Goal: Task Accomplishment & Management: Manage account settings

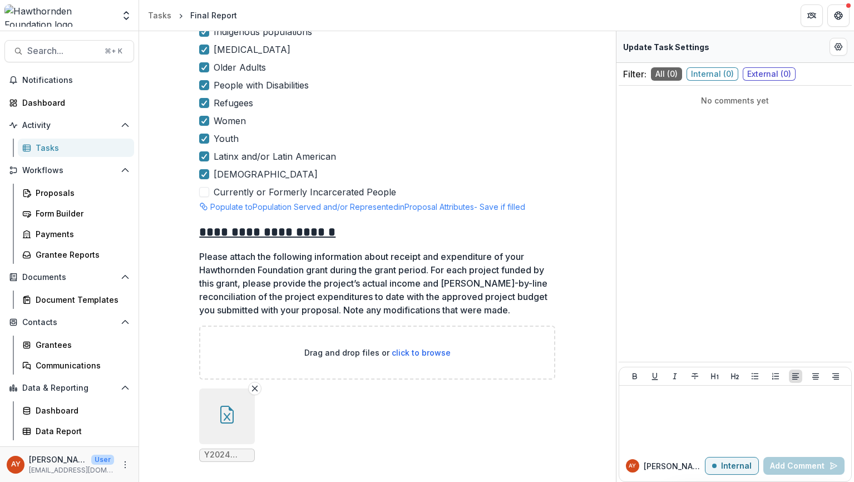
scroll to position [2534, 0]
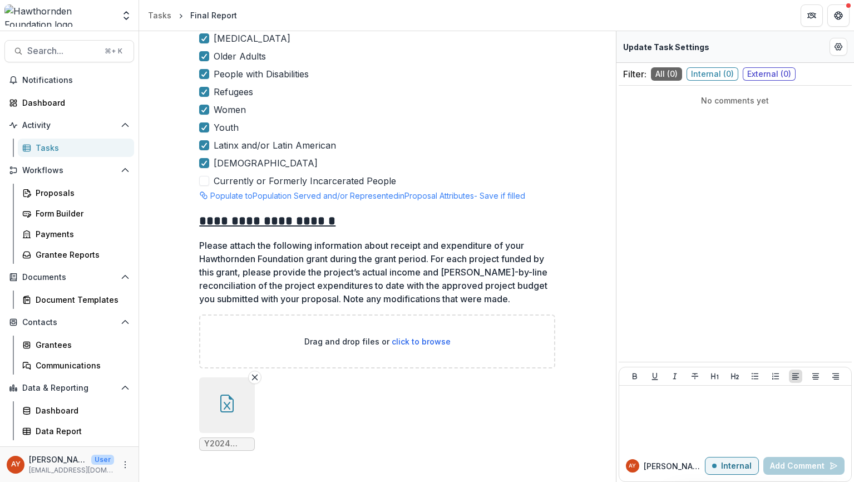
click at [223, 414] on button "button" at bounding box center [227, 405] width 56 height 56
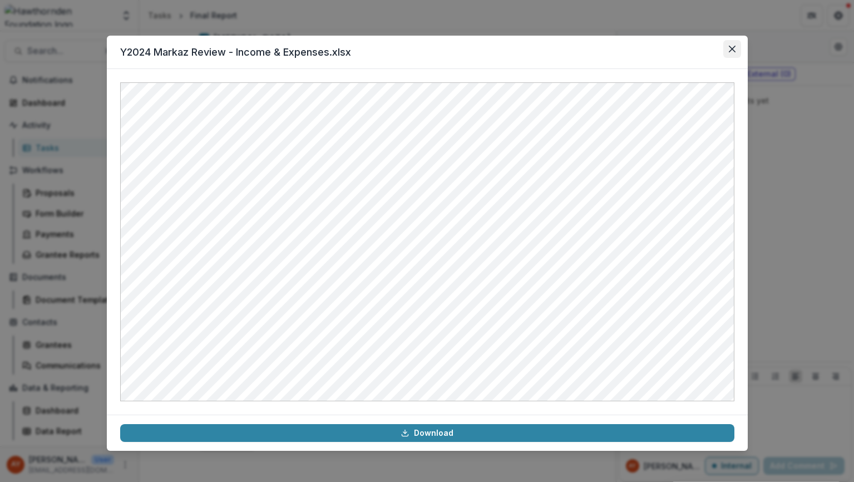
click at [732, 48] on icon "Close" at bounding box center [732, 49] width 7 height 7
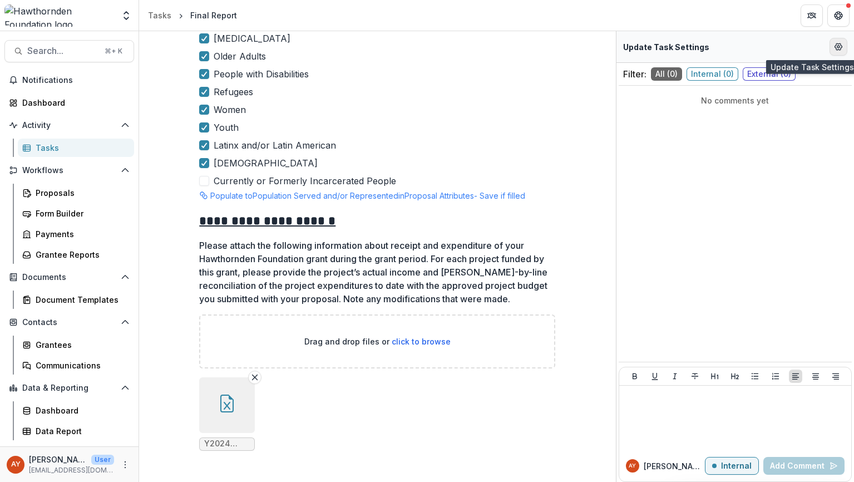
click at [846, 43] on button "Edit Form Settings" at bounding box center [839, 47] width 18 height 18
select select "********"
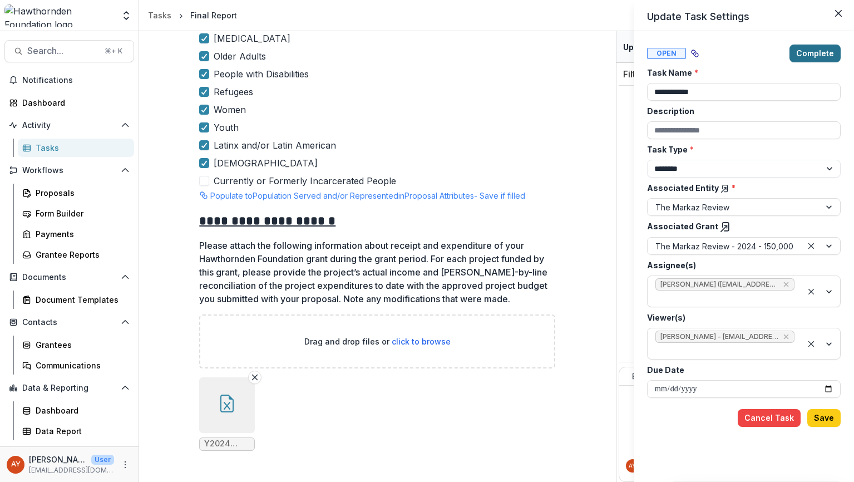
click at [824, 51] on button "Complete" at bounding box center [815, 54] width 51 height 18
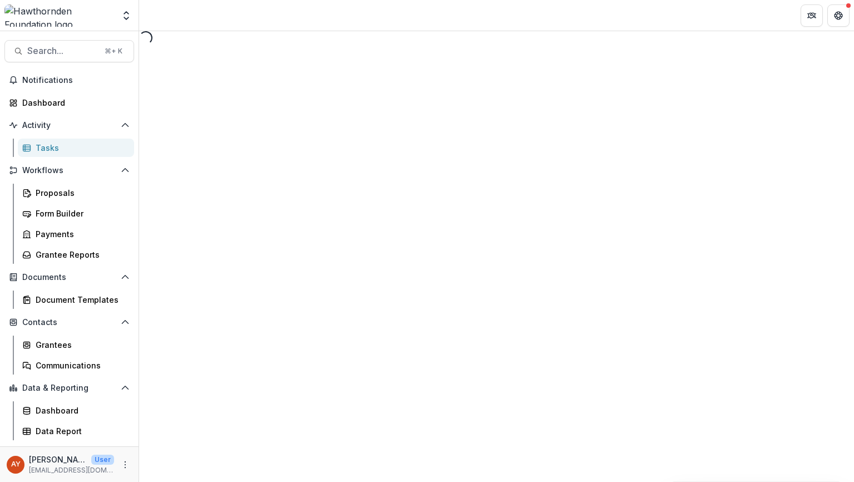
select select "********"
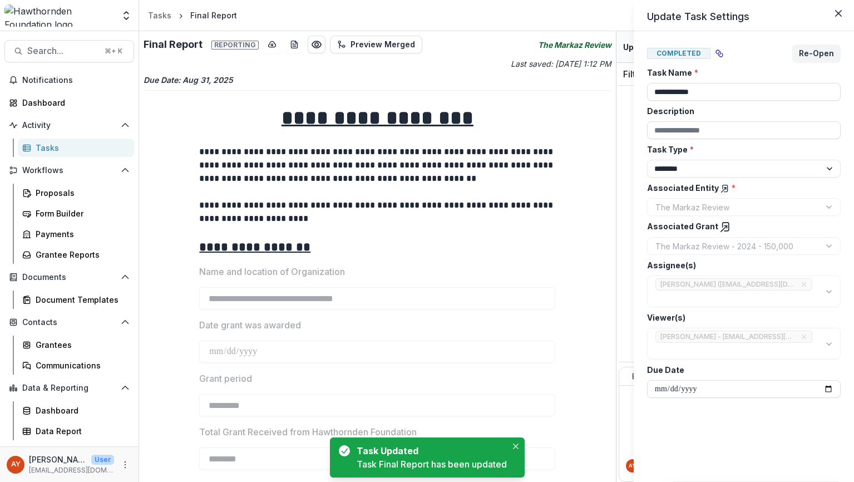
click at [721, 225] on g at bounding box center [725, 227] width 8 height 9
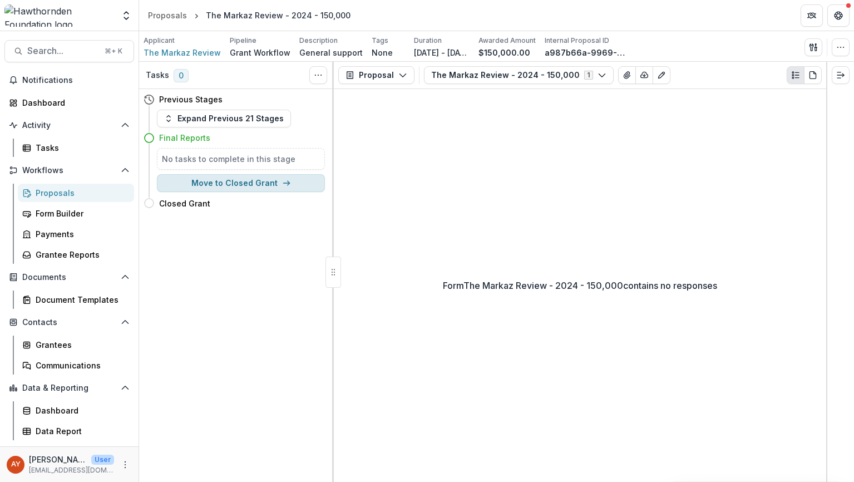
click at [243, 179] on button "Move to Closed Grant" at bounding box center [241, 183] width 168 height 18
select select "**********"
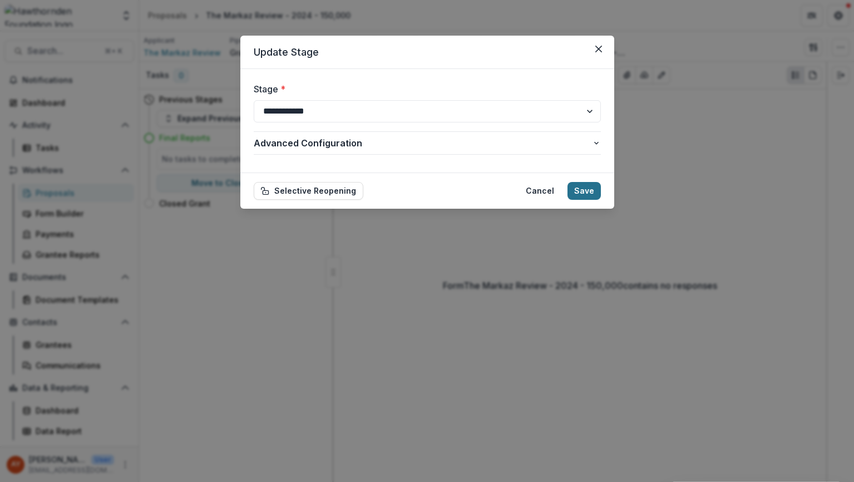
click at [588, 199] on button "Save" at bounding box center [584, 191] width 33 height 18
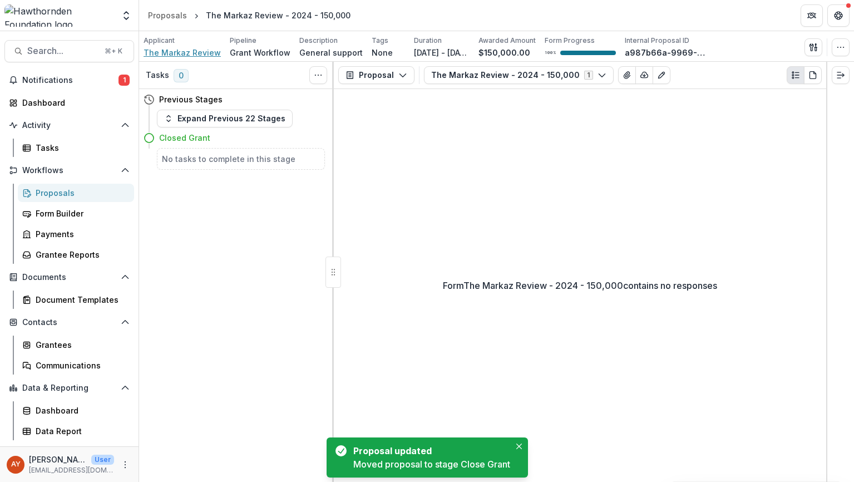
click at [204, 51] on span "The Markaz Review" at bounding box center [182, 53] width 77 height 12
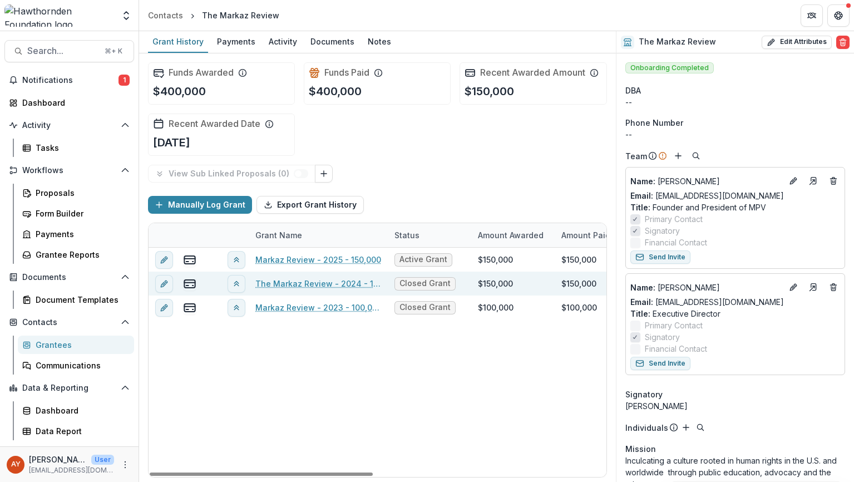
click at [505, 283] on div "$150,000" at bounding box center [495, 284] width 35 height 12
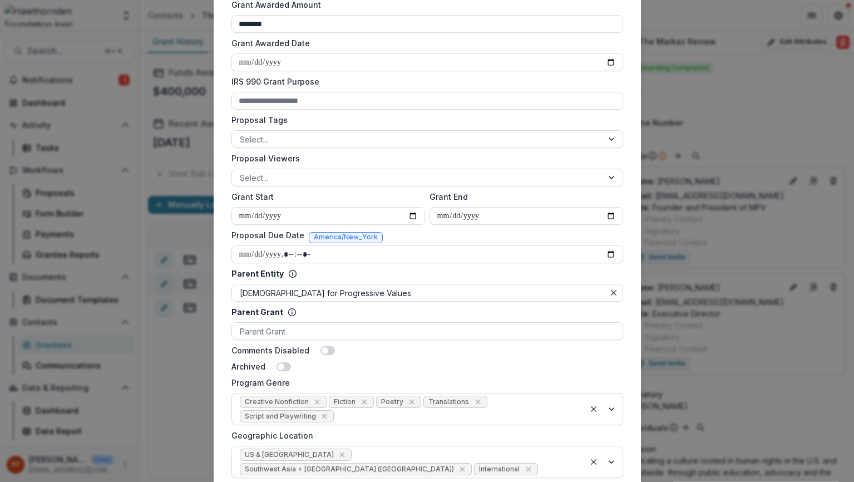
scroll to position [378, 0]
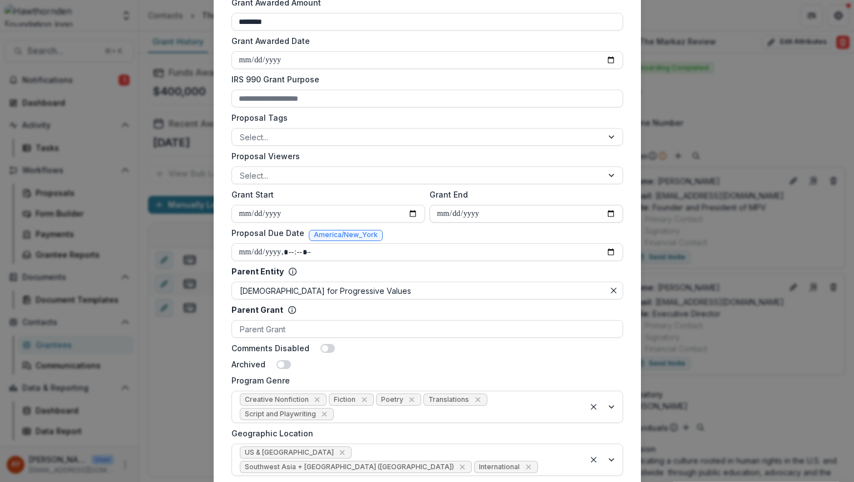
click at [607, 212] on input "**********" at bounding box center [527, 214] width 194 height 18
type input "**********"
click at [624, 343] on form "**********" at bounding box center [427, 147] width 401 height 887
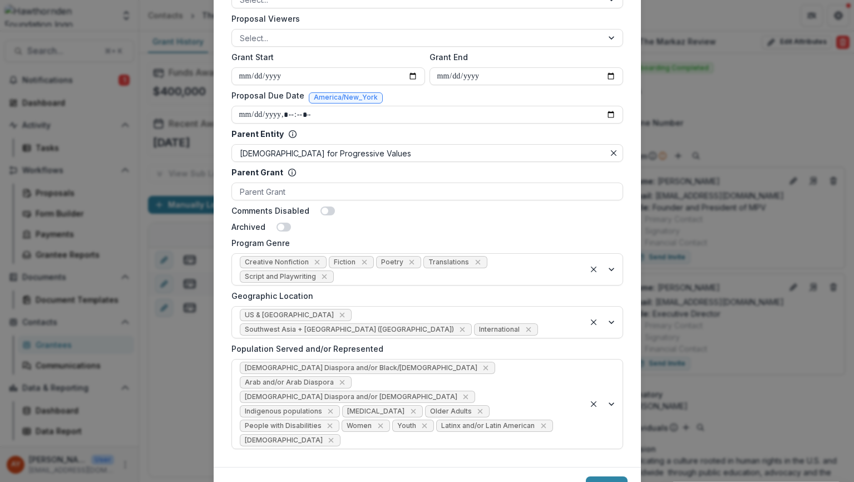
scroll to position [529, 0]
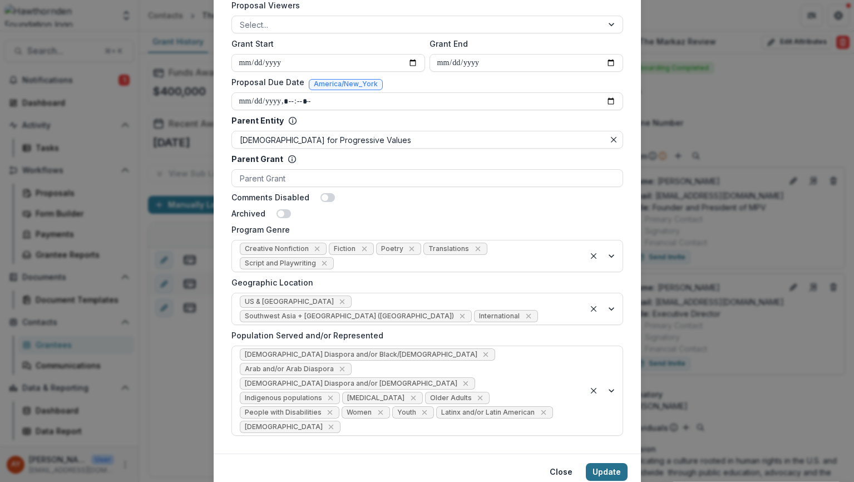
click at [606, 463] on button "Update" at bounding box center [607, 472] width 42 height 18
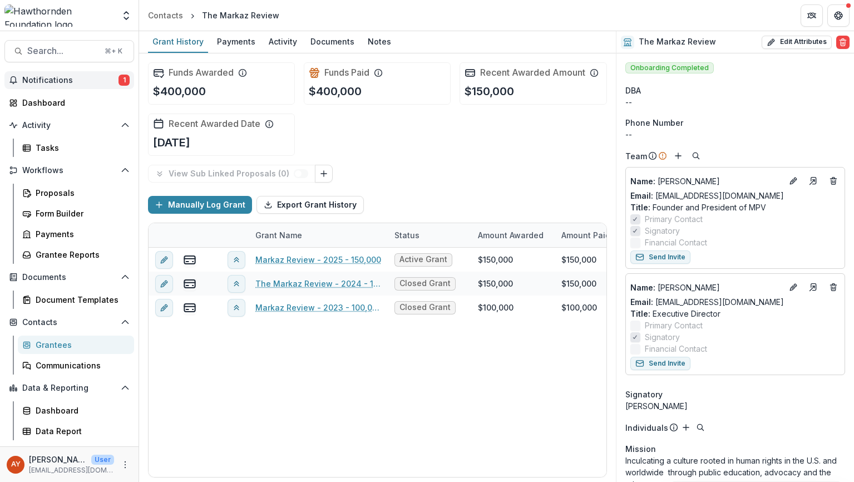
click at [123, 83] on span "1" at bounding box center [124, 80] width 11 height 11
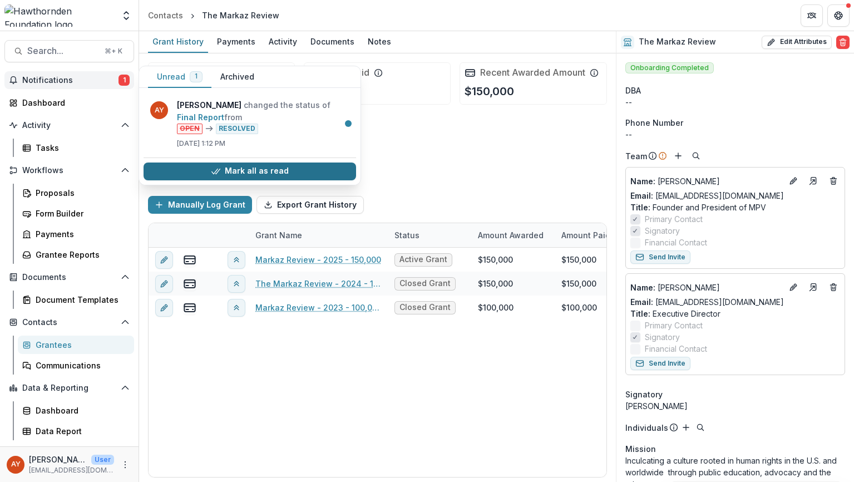
click at [204, 178] on button "Mark all as read" at bounding box center [250, 172] width 213 height 18
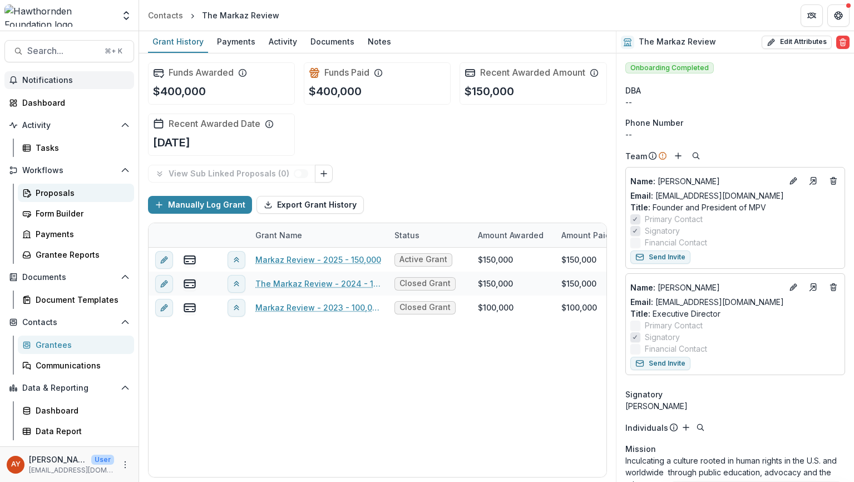
click at [95, 191] on div "Proposals" at bounding box center [81, 193] width 90 height 12
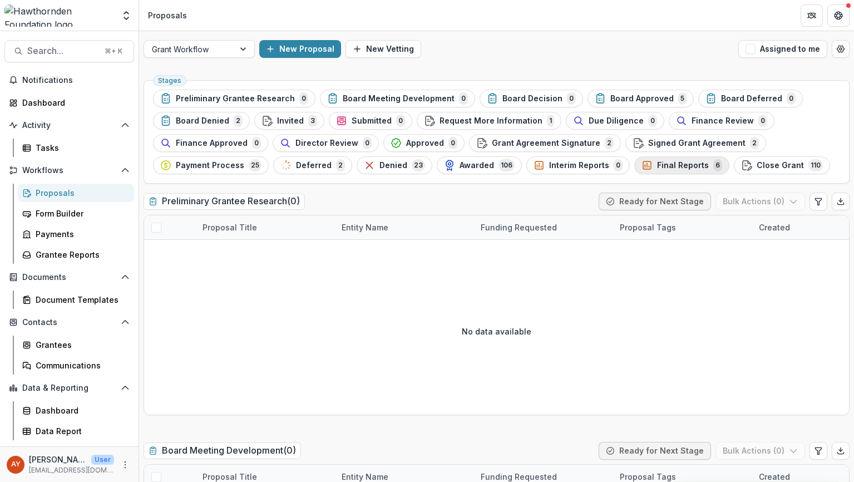
click at [686, 165] on span "Final Reports" at bounding box center [683, 165] width 52 height 9
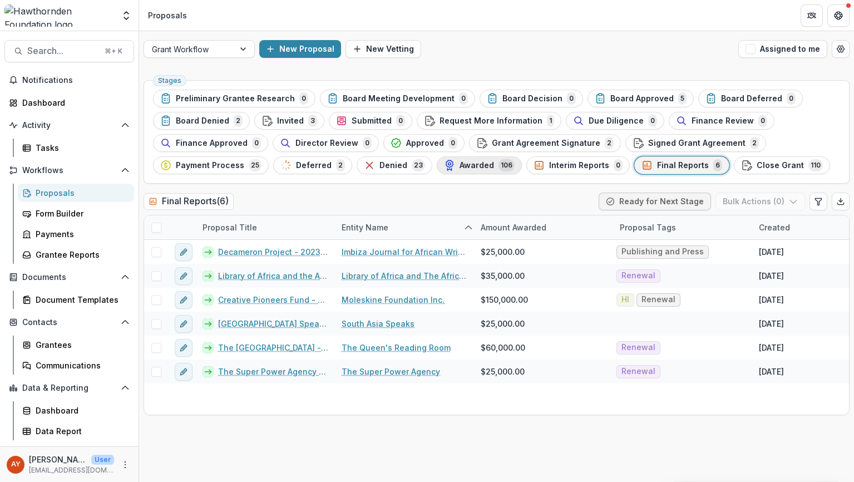
click at [477, 168] on span "Awarded" at bounding box center [477, 165] width 35 height 9
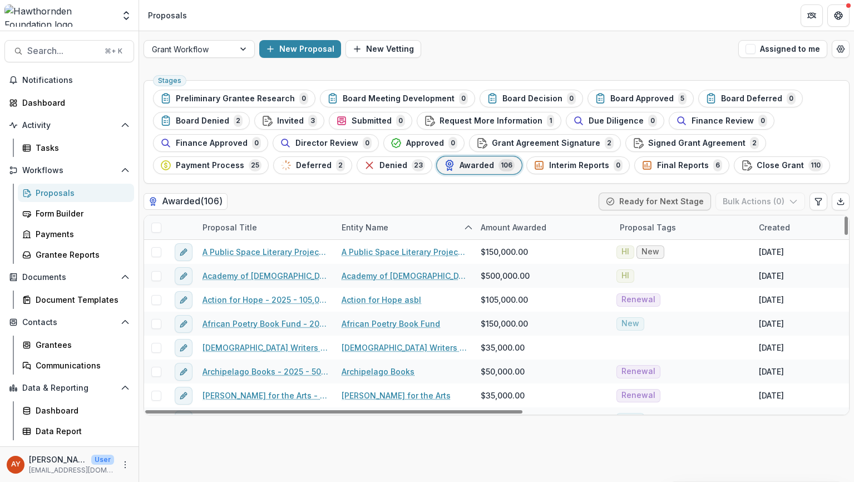
click at [287, 232] on div "Proposal Title" at bounding box center [265, 227] width 139 height 24
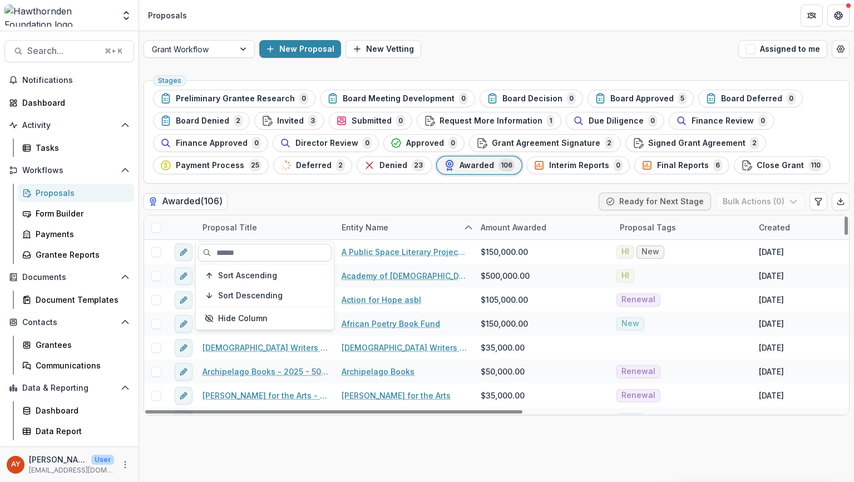
click at [273, 254] on input at bounding box center [265, 253] width 134 height 18
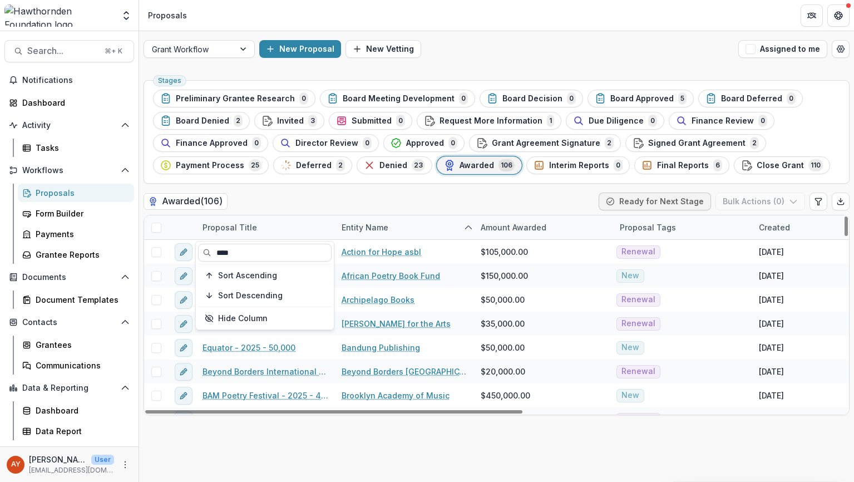
type input "****"
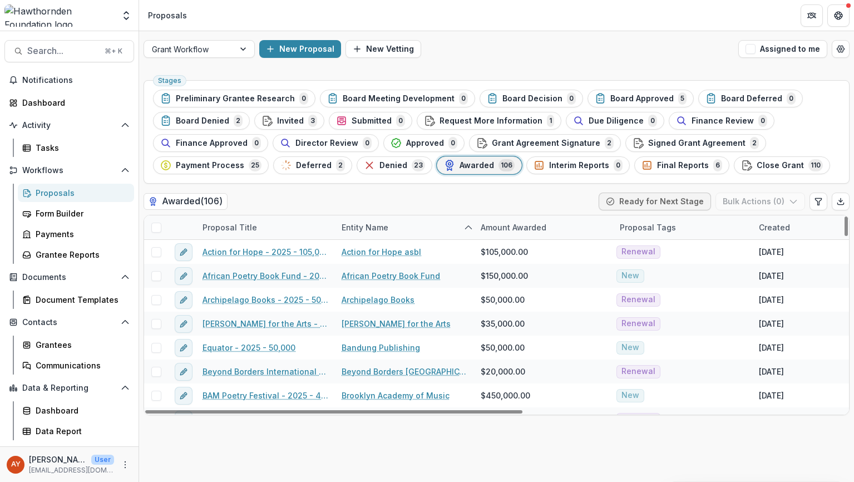
click at [369, 201] on div "Awarded ( 106 ) Ready for Next Stage Bulk Actions ( 0 )" at bounding box center [497, 204] width 706 height 22
click at [840, 205] on icon "Export table data" at bounding box center [840, 201] width 9 height 9
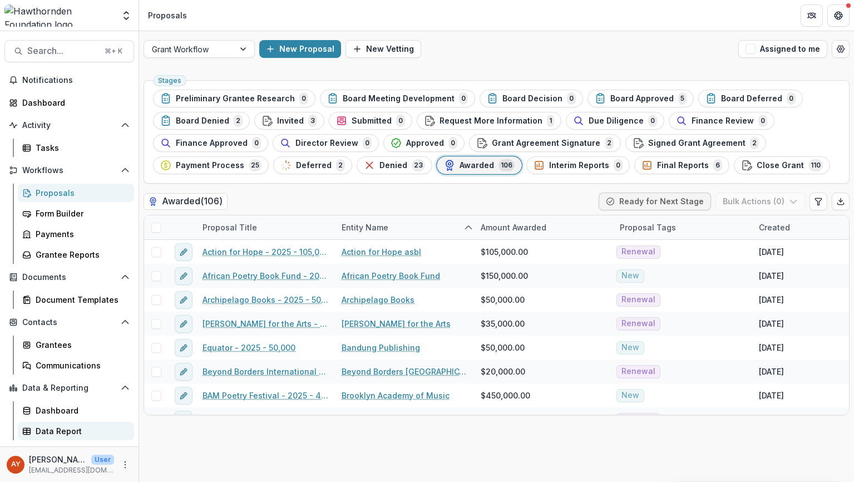
click at [95, 431] on div "Data Report" at bounding box center [81, 431] width 90 height 12
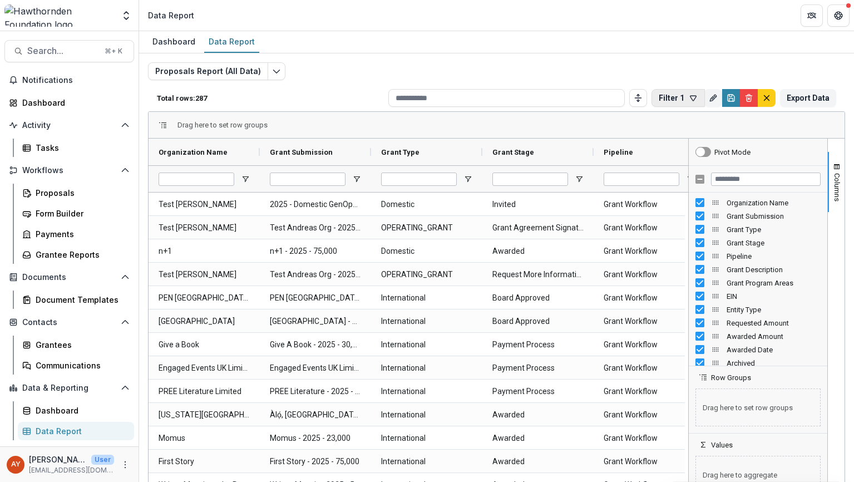
click at [668, 104] on button "Filter 1" at bounding box center [678, 98] width 53 height 18
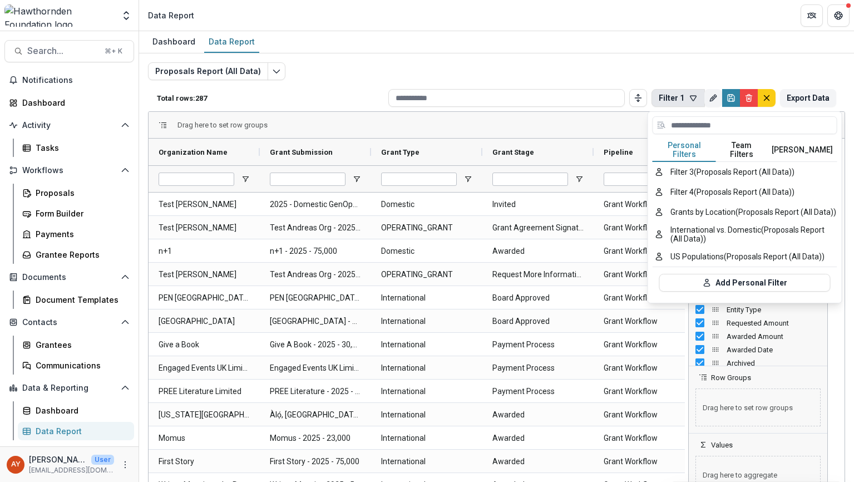
click at [807, 140] on button "[PERSON_NAME]" at bounding box center [802, 150] width 70 height 23
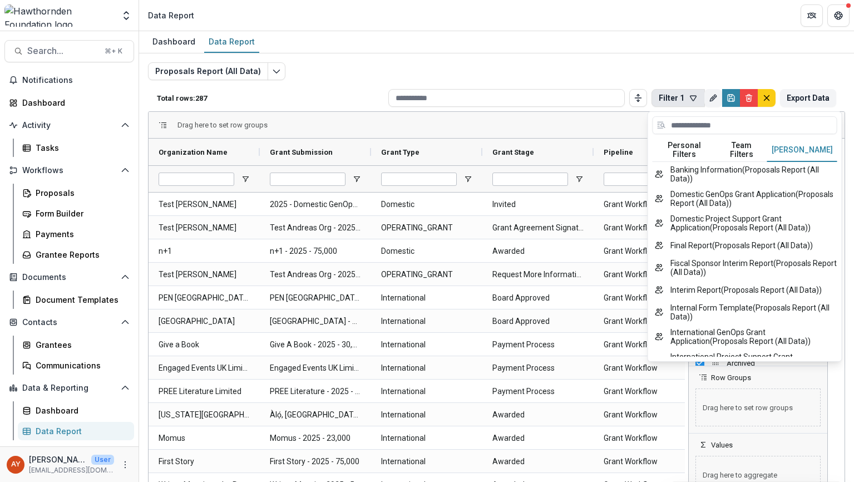
click at [739, 153] on button "Team Filters" at bounding box center [741, 150] width 51 height 23
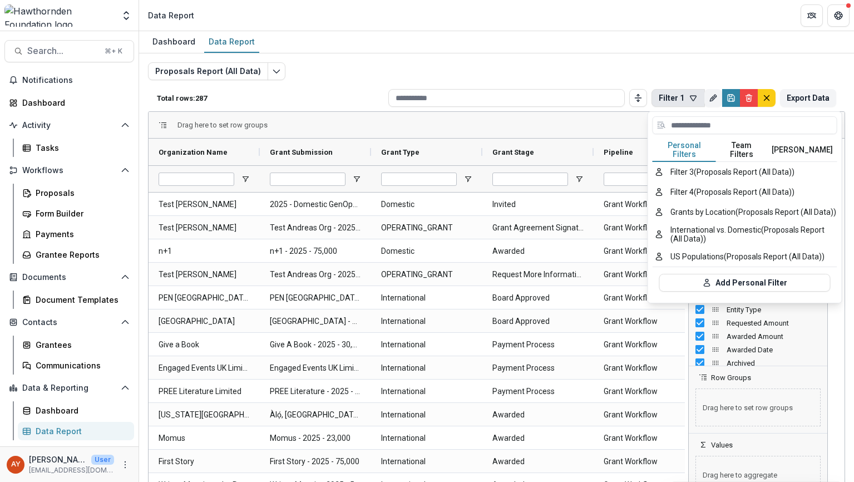
click at [695, 142] on button "Personal Filters" at bounding box center [684, 150] width 63 height 23
click at [720, 62] on div "Proposals Report (All Data) Total rows: 287 Filter 1 Personal Filters Team Filt…" at bounding box center [496, 268] width 697 height 412
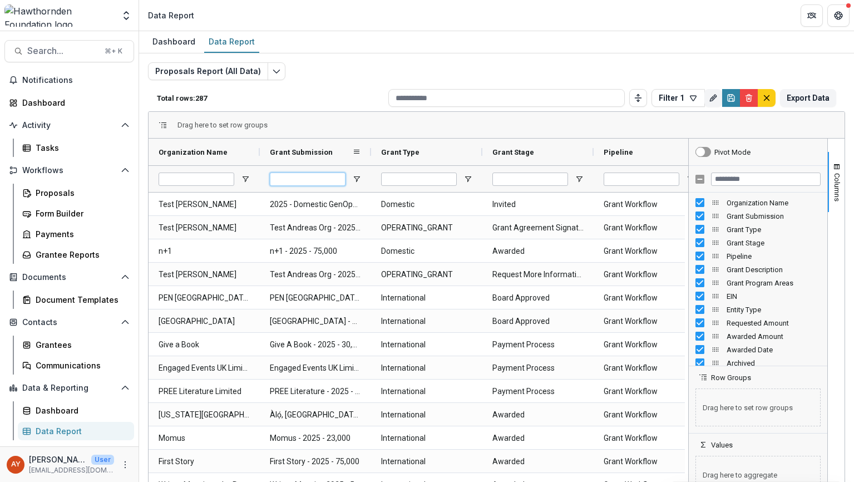
click at [317, 174] on input "Grant Submission Filter Input" at bounding box center [308, 179] width 76 height 13
type input "****"
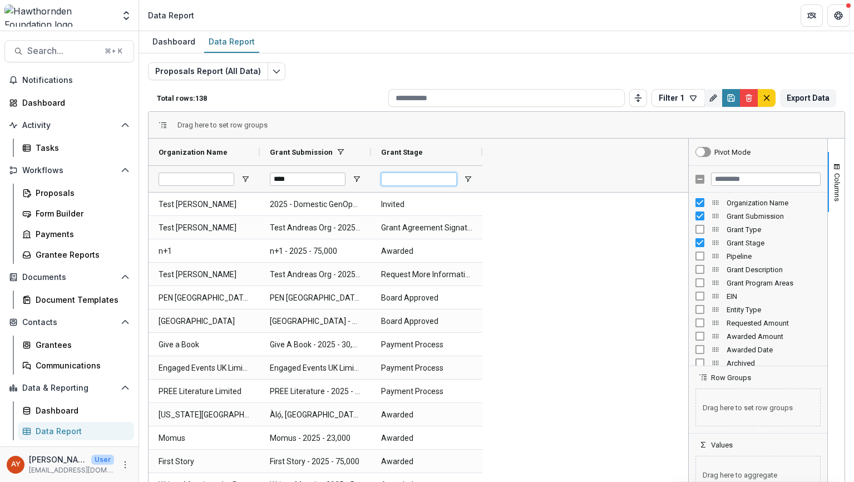
click at [431, 175] on input "Grant Stage Filter Input" at bounding box center [419, 179] width 76 height 13
click at [474, 177] on div at bounding box center [426, 178] width 111 height 27
click at [471, 177] on span "Open Filter Menu" at bounding box center [468, 179] width 9 height 9
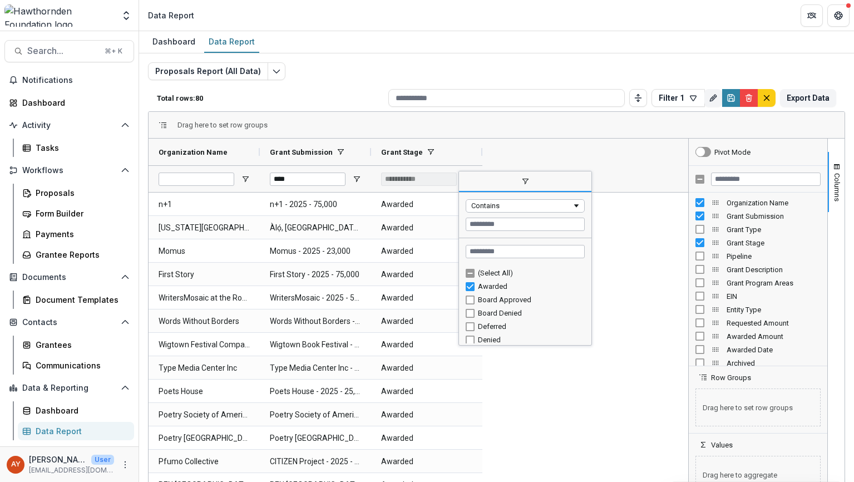
click at [541, 117] on div "Drag here to set row groups" at bounding box center [497, 125] width 696 height 27
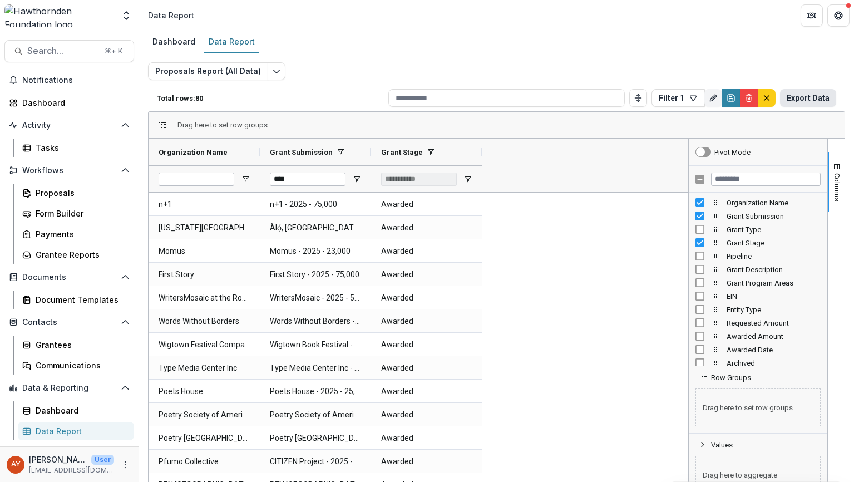
click at [817, 96] on button "Export Data" at bounding box center [808, 98] width 56 height 18
click at [467, 180] on span "Open Filter Menu" at bounding box center [468, 179] width 9 height 9
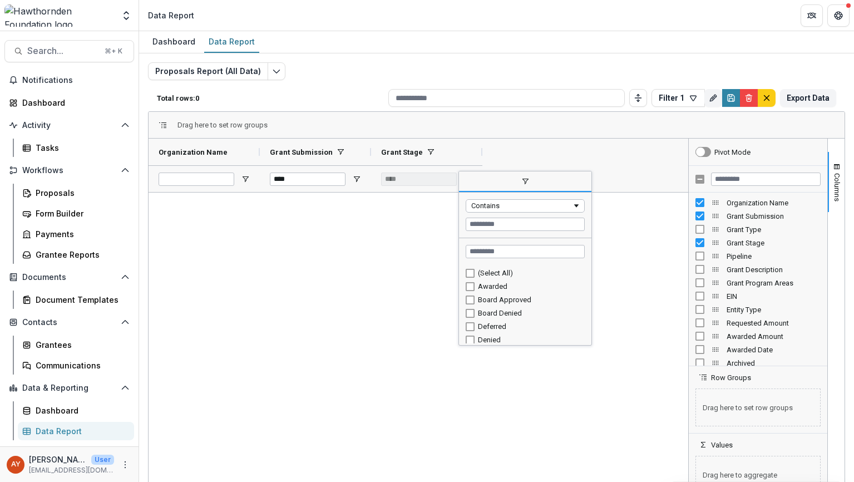
drag, startPoint x: 590, startPoint y: 283, endPoint x: 590, endPoint y: 337, distance: 54.0
click at [590, 337] on div "Column Menu" at bounding box center [590, 258] width 3 height 168
drag, startPoint x: 590, startPoint y: 297, endPoint x: 592, endPoint y: 341, distance: 44.0
click at [592, 341] on div "Contains Loading... No matches. (Select All) Awarded Board Approved" at bounding box center [526, 258] width 134 height 175
click at [590, 326] on div "Column Menu" at bounding box center [590, 258] width 3 height 168
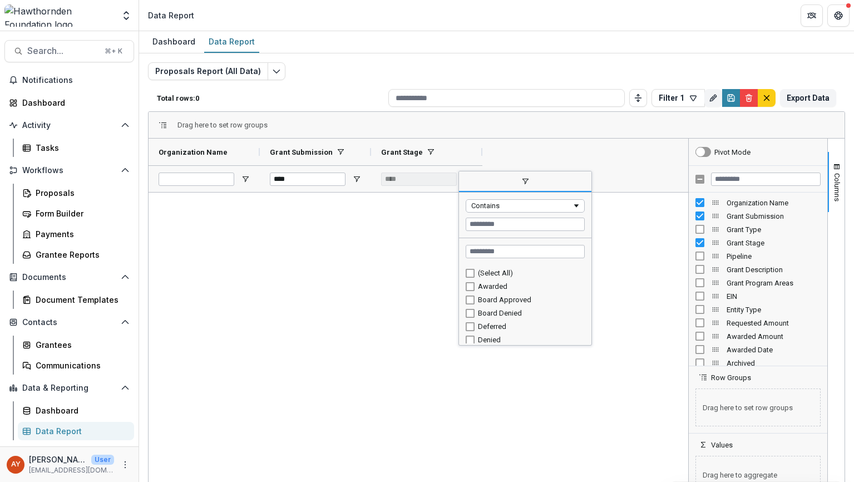
click at [496, 285] on div "Awarded" at bounding box center [530, 286] width 104 height 8
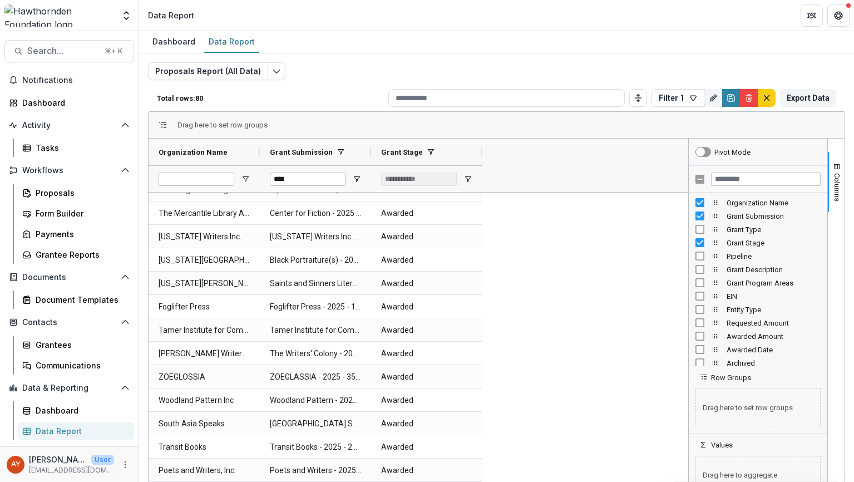
scroll to position [806, 0]
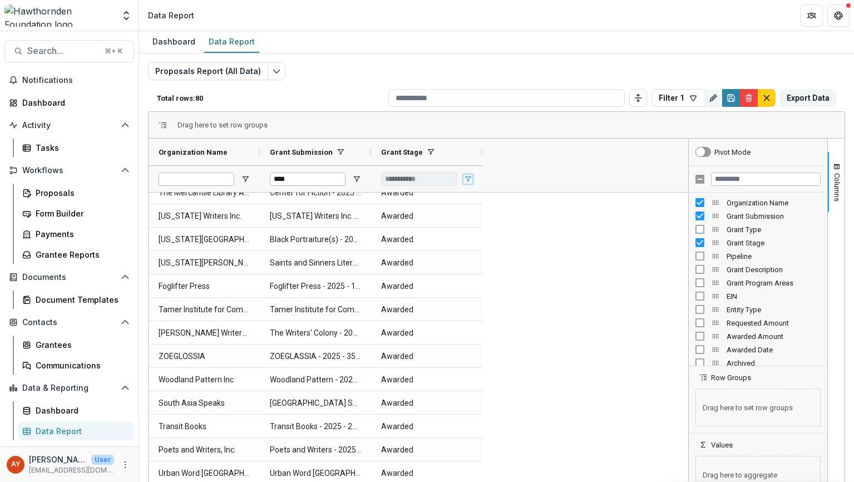
click at [470, 177] on span "Open Filter Menu" at bounding box center [468, 179] width 9 height 9
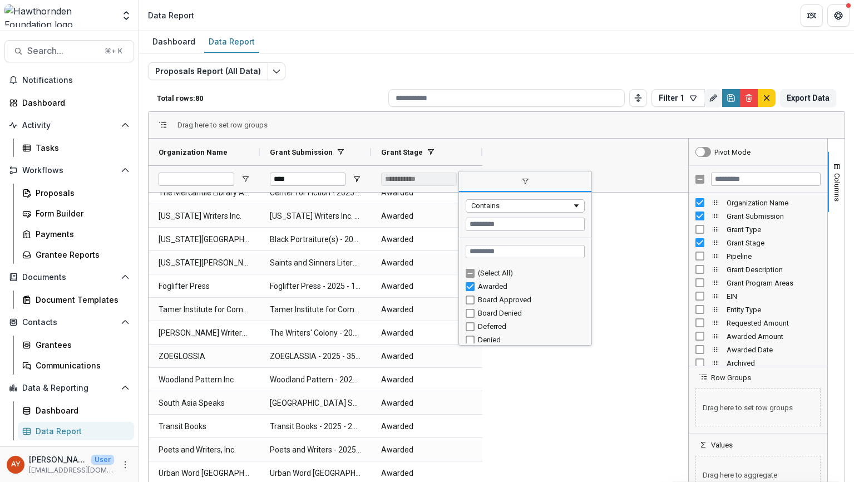
click at [492, 289] on div "Awarded" at bounding box center [530, 286] width 104 height 8
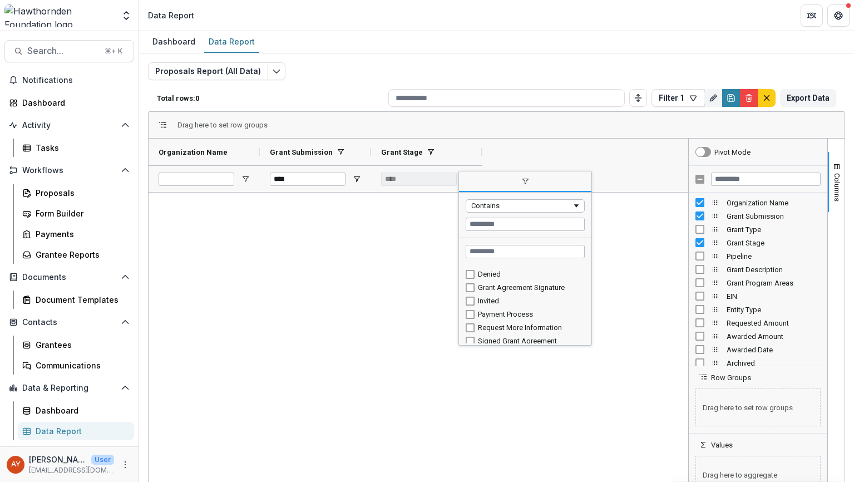
scroll to position [70, 0]
click at [520, 307] on div "Payment Process" at bounding box center [530, 310] width 104 height 8
type input "**********"
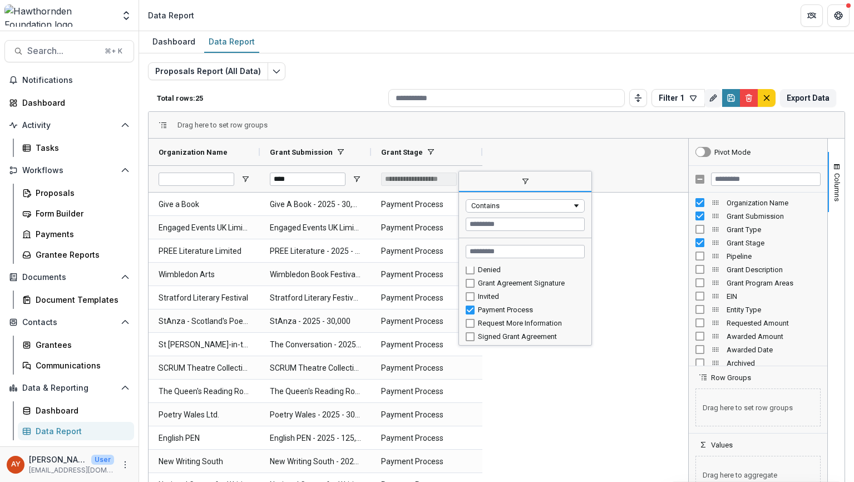
click at [585, 135] on div "Drag here to set row groups" at bounding box center [497, 125] width 696 height 27
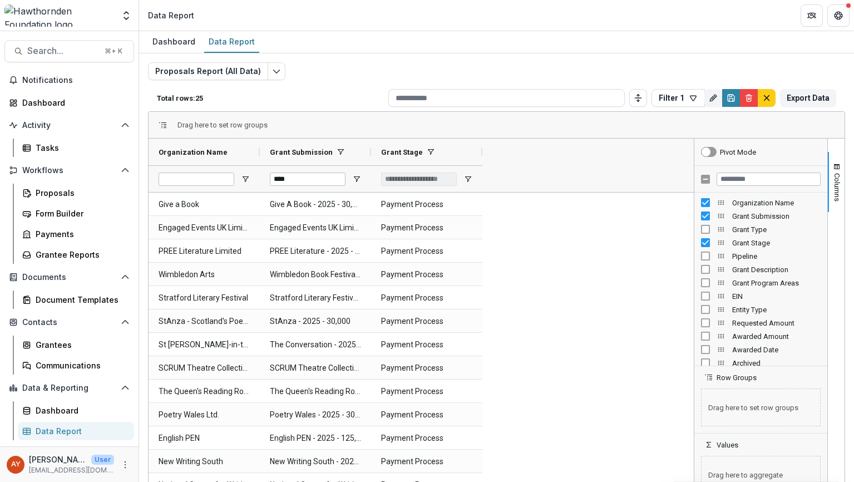
drag, startPoint x: 684, startPoint y: 242, endPoint x: 689, endPoint y: 310, distance: 68.6
click at [693, 310] on div at bounding box center [694, 320] width 3 height 362
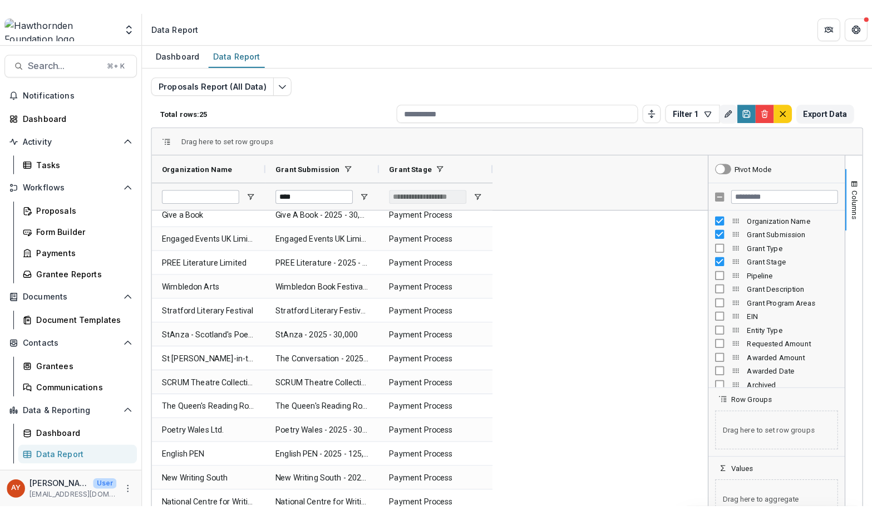
scroll to position [1, 0]
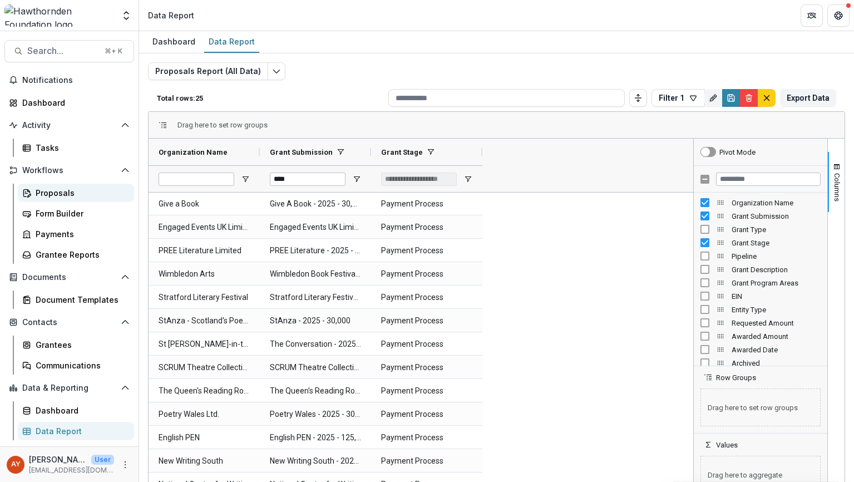
click at [43, 199] on link "Proposals" at bounding box center [76, 193] width 116 height 18
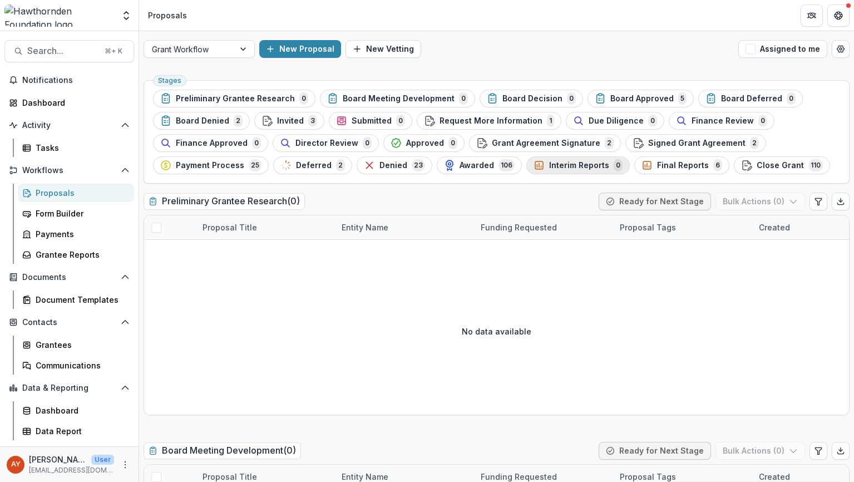
click at [548, 171] on button "Interim Reports 0" at bounding box center [578, 165] width 104 height 18
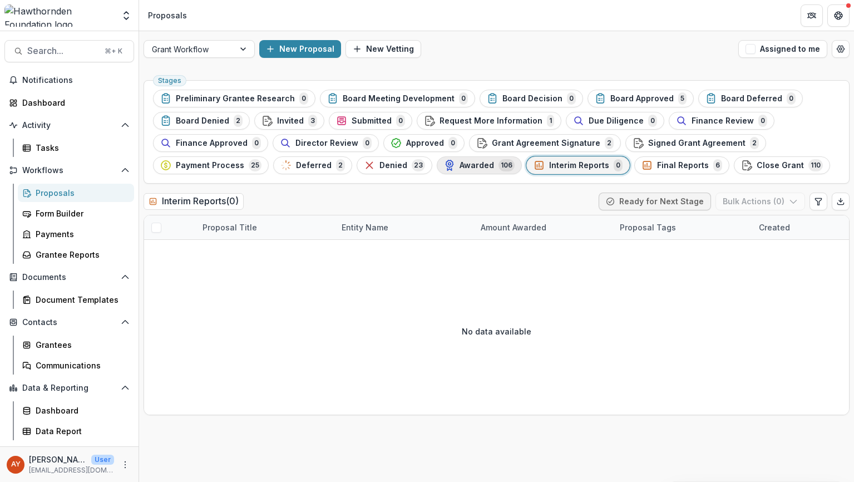
click at [499, 170] on span "106" at bounding box center [507, 165] width 16 height 12
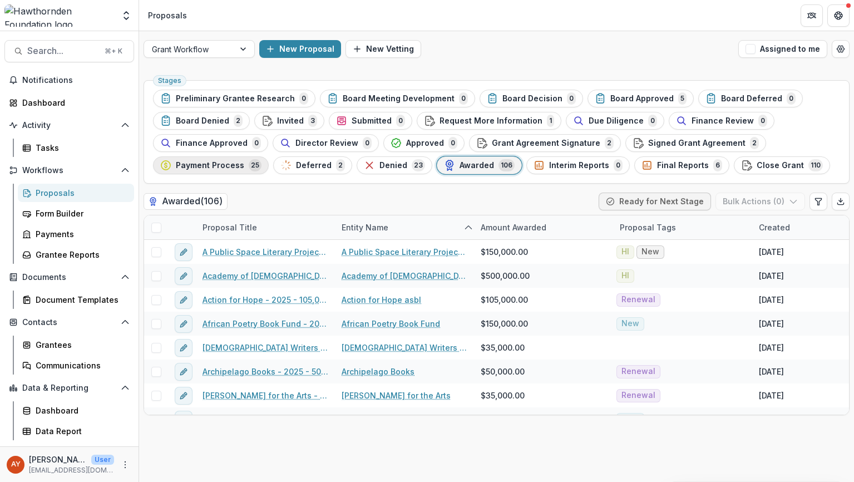
click at [247, 160] on div "Payment Process 25" at bounding box center [210, 165] width 101 height 12
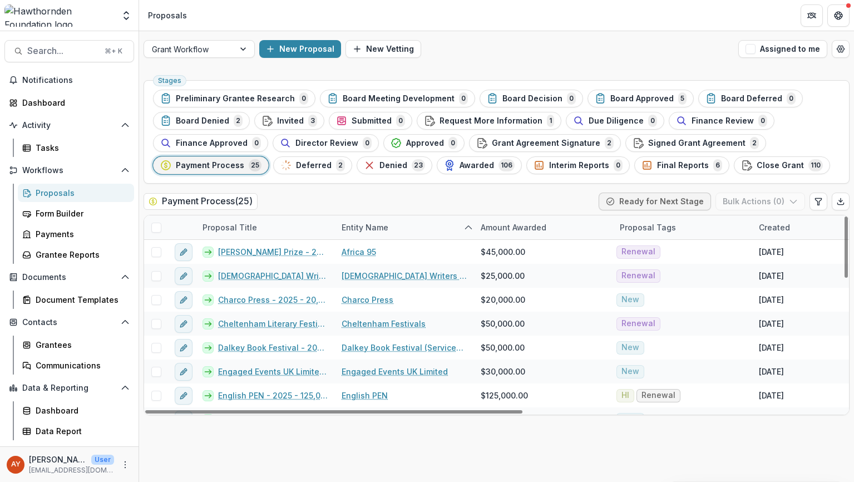
click at [297, 221] on div "Proposal Title" at bounding box center [265, 227] width 139 height 24
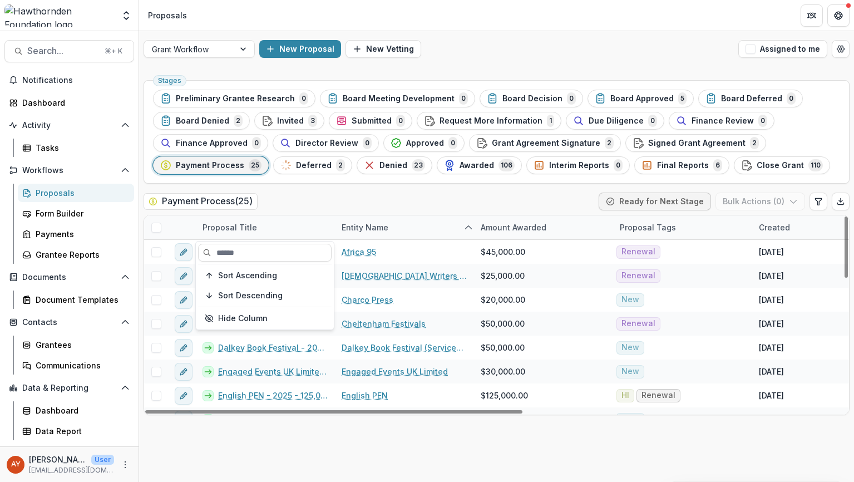
click at [271, 243] on div "Sort Ascending Sort Descending Hide Column" at bounding box center [265, 286] width 138 height 88
click at [262, 253] on input at bounding box center [265, 253] width 134 height 18
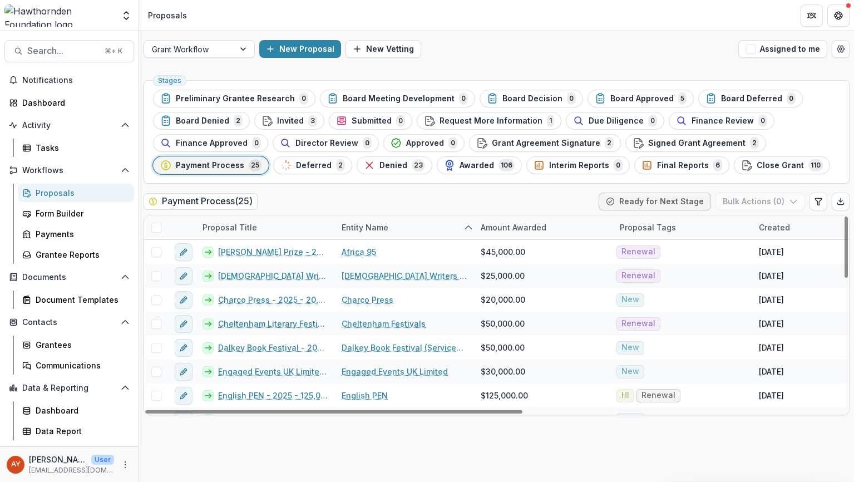
click at [336, 201] on div "Payment Process ( 25 ) Ready for Next Stage Bulk Actions ( 0 )" at bounding box center [497, 204] width 706 height 22
click at [720, 136] on button "Signed Grant Agreement 2" at bounding box center [696, 143] width 141 height 18
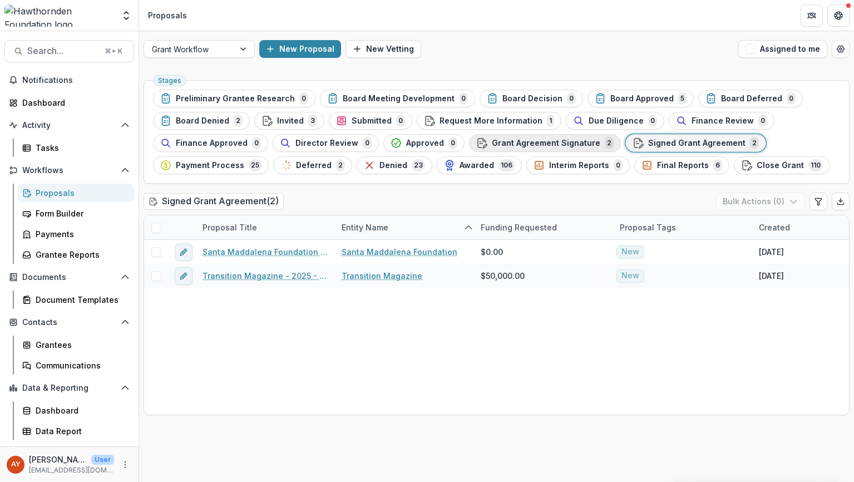
click at [575, 140] on span "Grant Agreement Signature" at bounding box center [546, 143] width 109 height 9
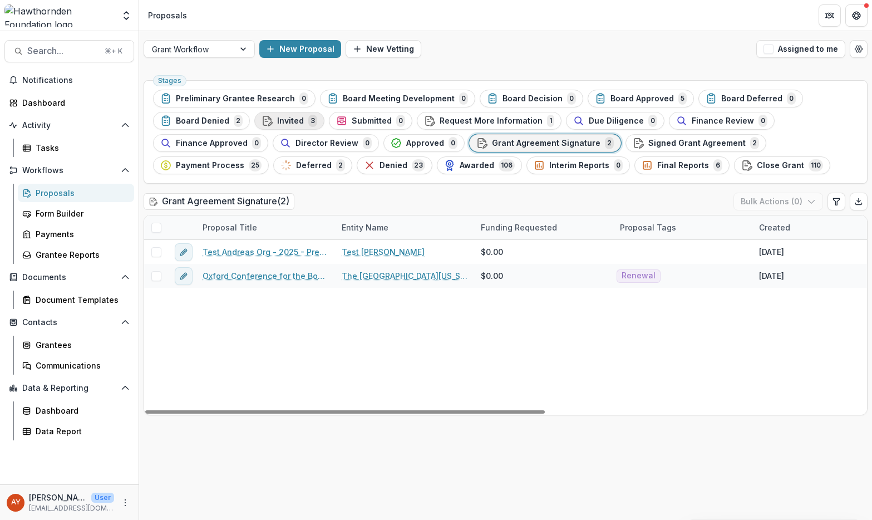
click at [277, 116] on span "Invited" at bounding box center [290, 120] width 27 height 9
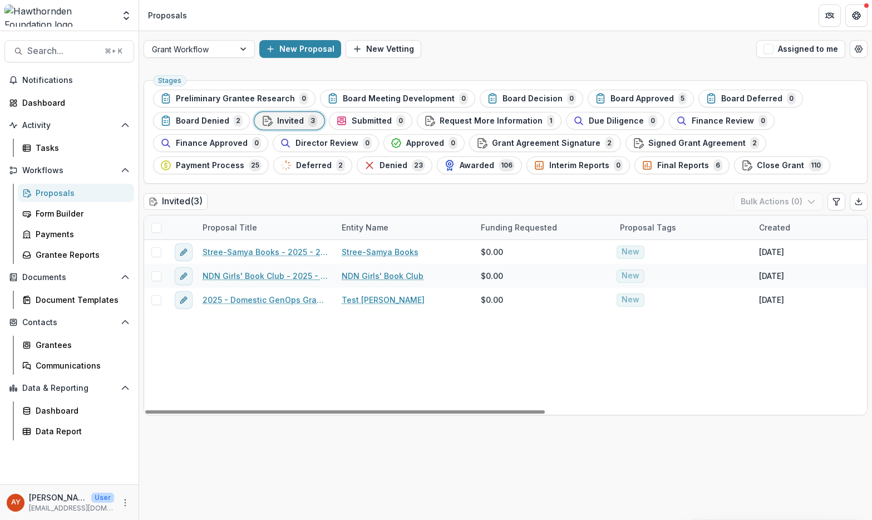
click at [613, 105] on button "Board Approved 5" at bounding box center [641, 99] width 106 height 18
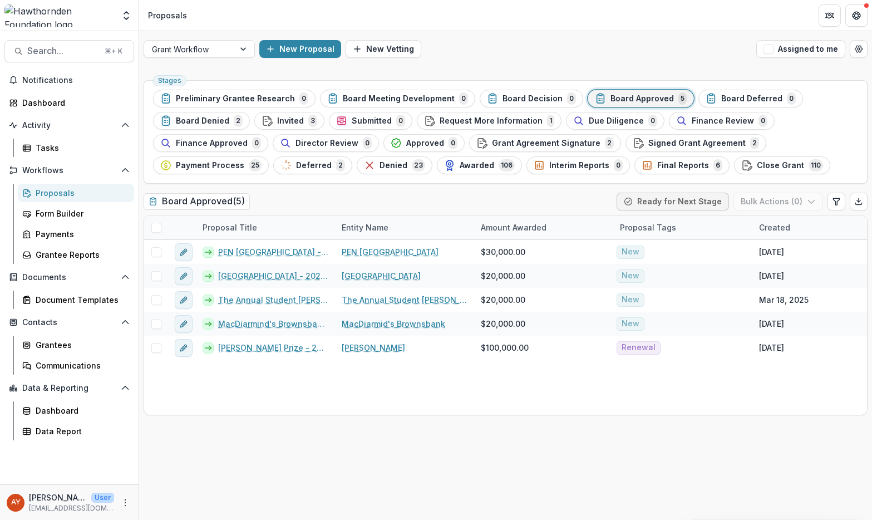
click at [473, 120] on span "Request More Information" at bounding box center [491, 120] width 103 height 9
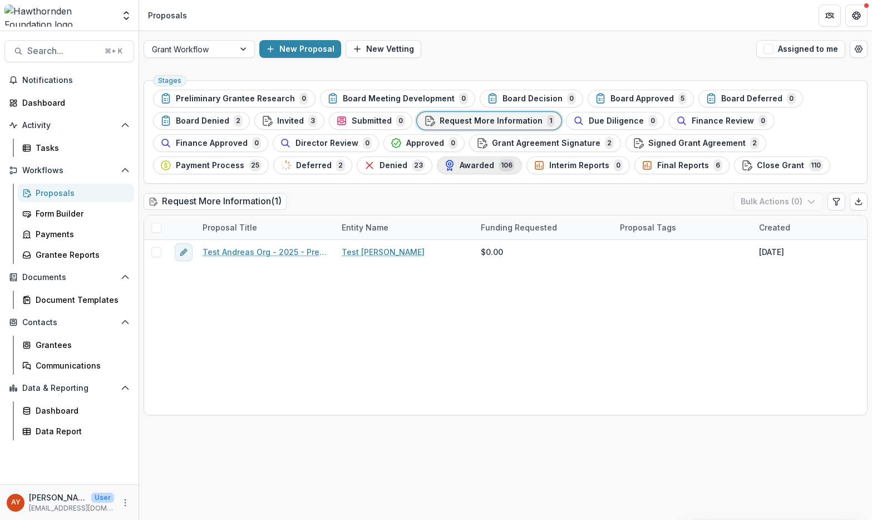
click at [498, 173] on button "Awarded 106" at bounding box center [479, 165] width 85 height 18
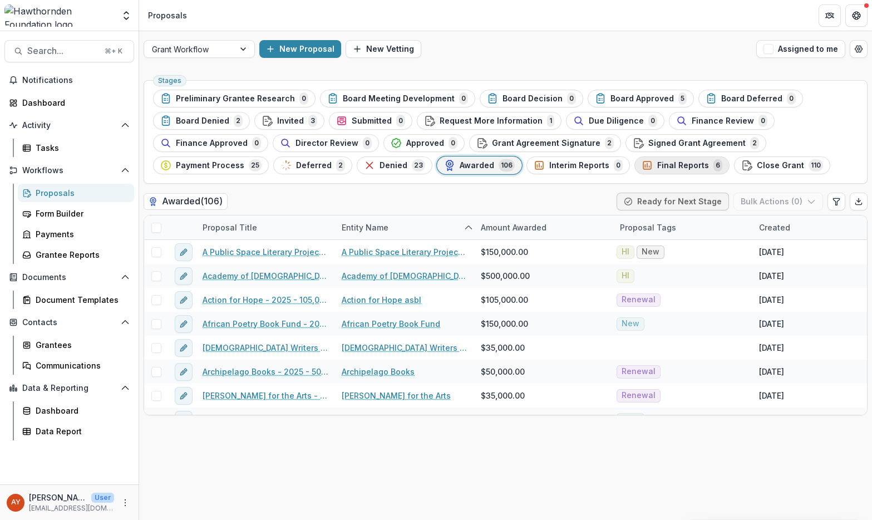
click at [664, 169] on span "Final Reports" at bounding box center [683, 165] width 52 height 9
